Goal: Use online tool/utility: Utilize a website feature to perform a specific function

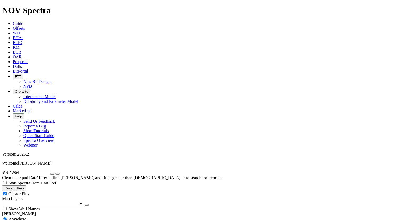
scroll to position [106, 0]
click at [22, 170] on input "SN-BW04" at bounding box center [25, 173] width 47 height 6
drag, startPoint x: 28, startPoint y: 23, endPoint x: -1, endPoint y: 25, distance: 28.7
type input "7110785"
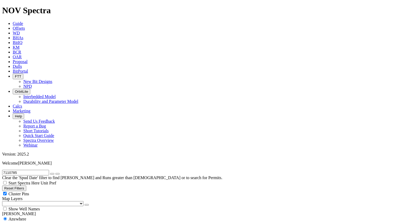
click at [52, 174] on icon "button" at bounding box center [52, 174] width 0 height 0
radio input "false"
radio input "true"
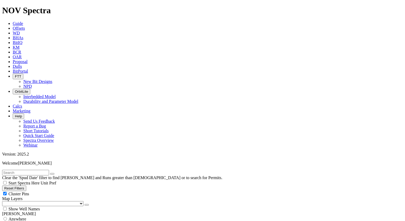
click at [17, 217] on span "Anywhere" at bounding box center [17, 219] width 18 height 5
radio input "true"
radio input "false"
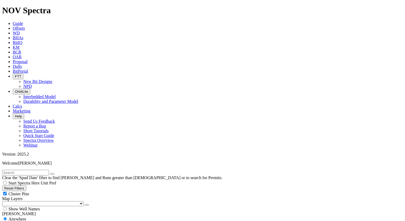
radio input "true"
select select "12.25"
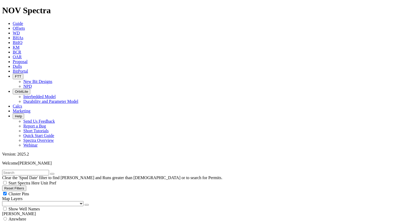
select select
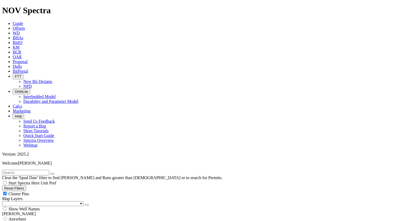
scroll to position [2842, 0]
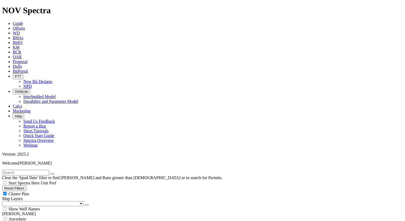
click at [31, 170] on input "text" at bounding box center [25, 173] width 47 height 6
paste input "SN-BW19"
type input "SN-BW19"
click at [26, 217] on span "Anywhere" at bounding box center [17, 219] width 18 height 5
radio input "true"
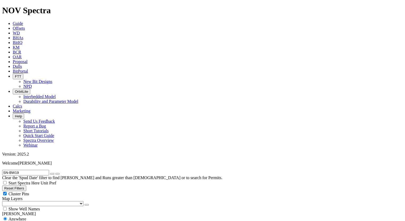
radio input "false"
